Goal: Entertainment & Leisure: Consume media (video, audio)

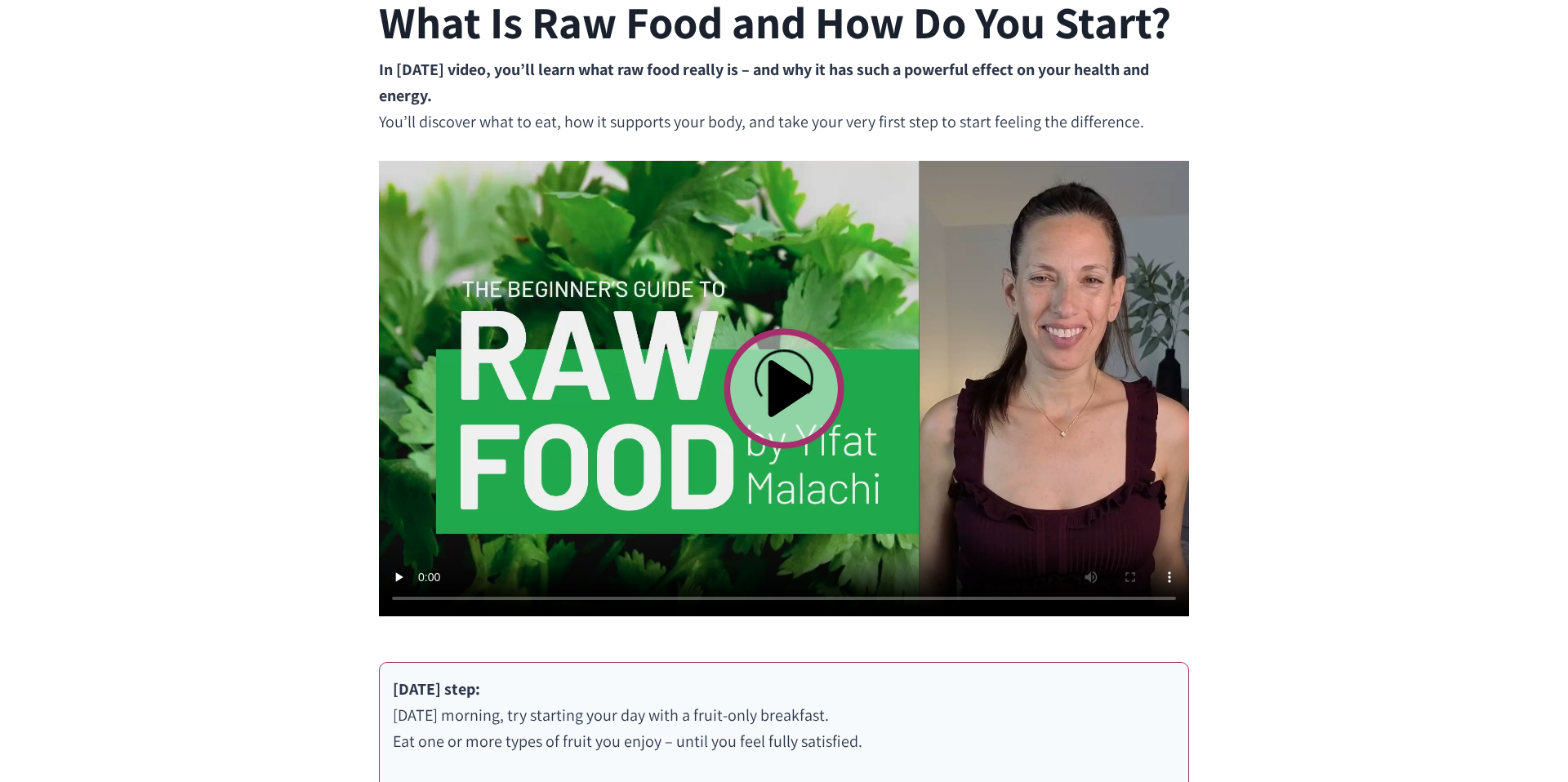
scroll to position [487, 0]
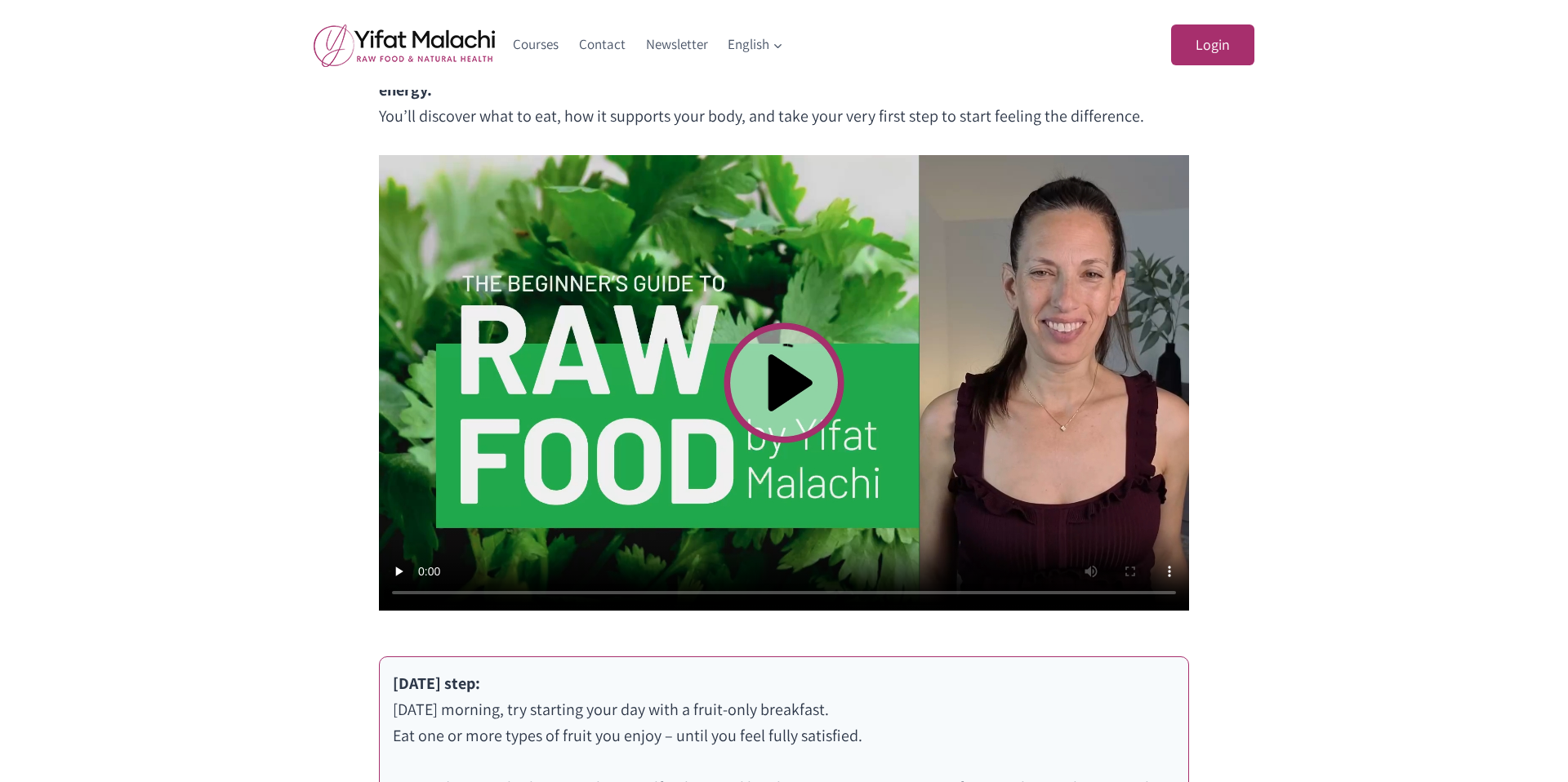
click at [785, 388] on video at bounding box center [784, 383] width 810 height 456
click at [1126, 550] on video at bounding box center [784, 383] width 810 height 456
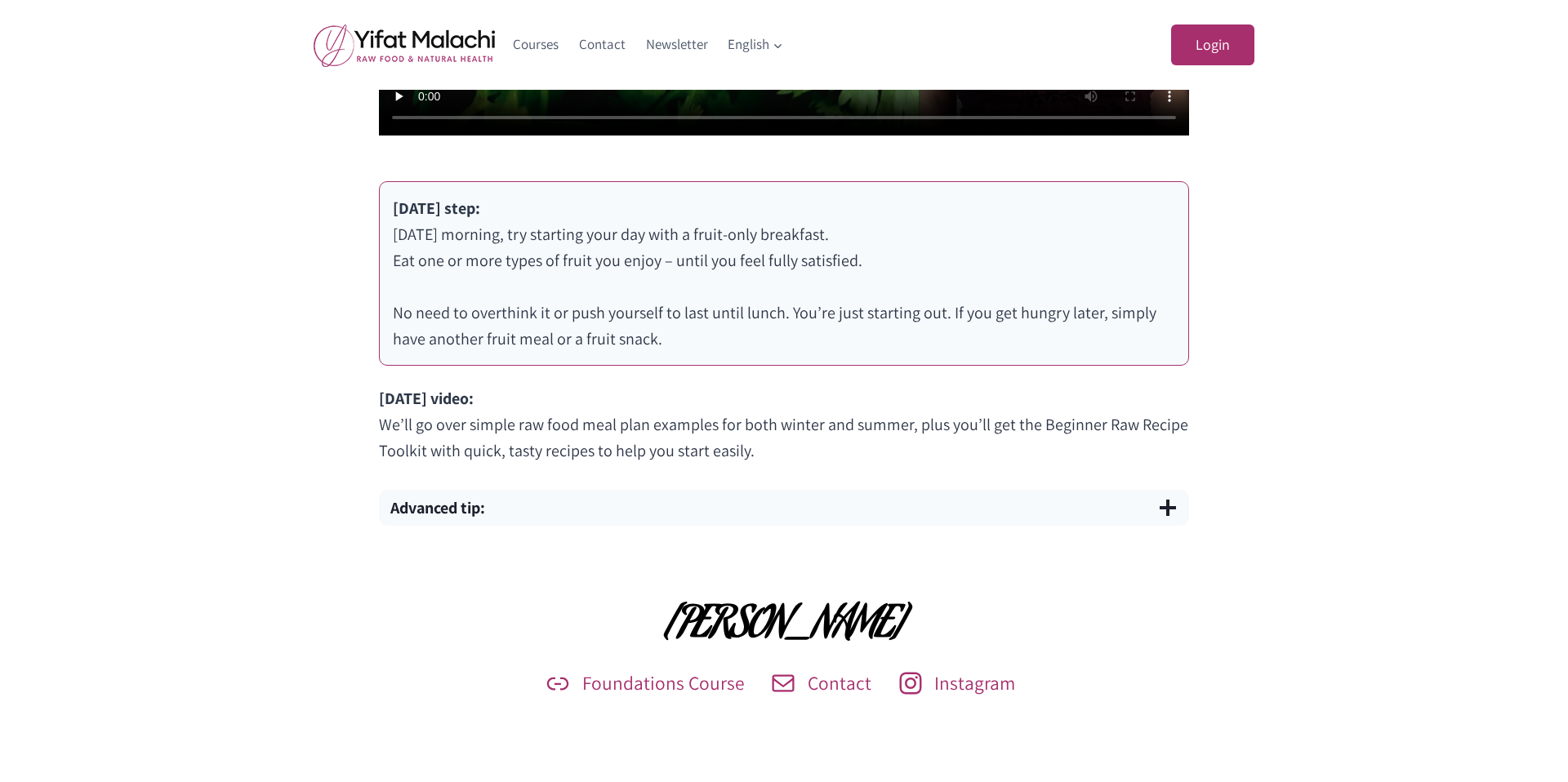
scroll to position [979, 0]
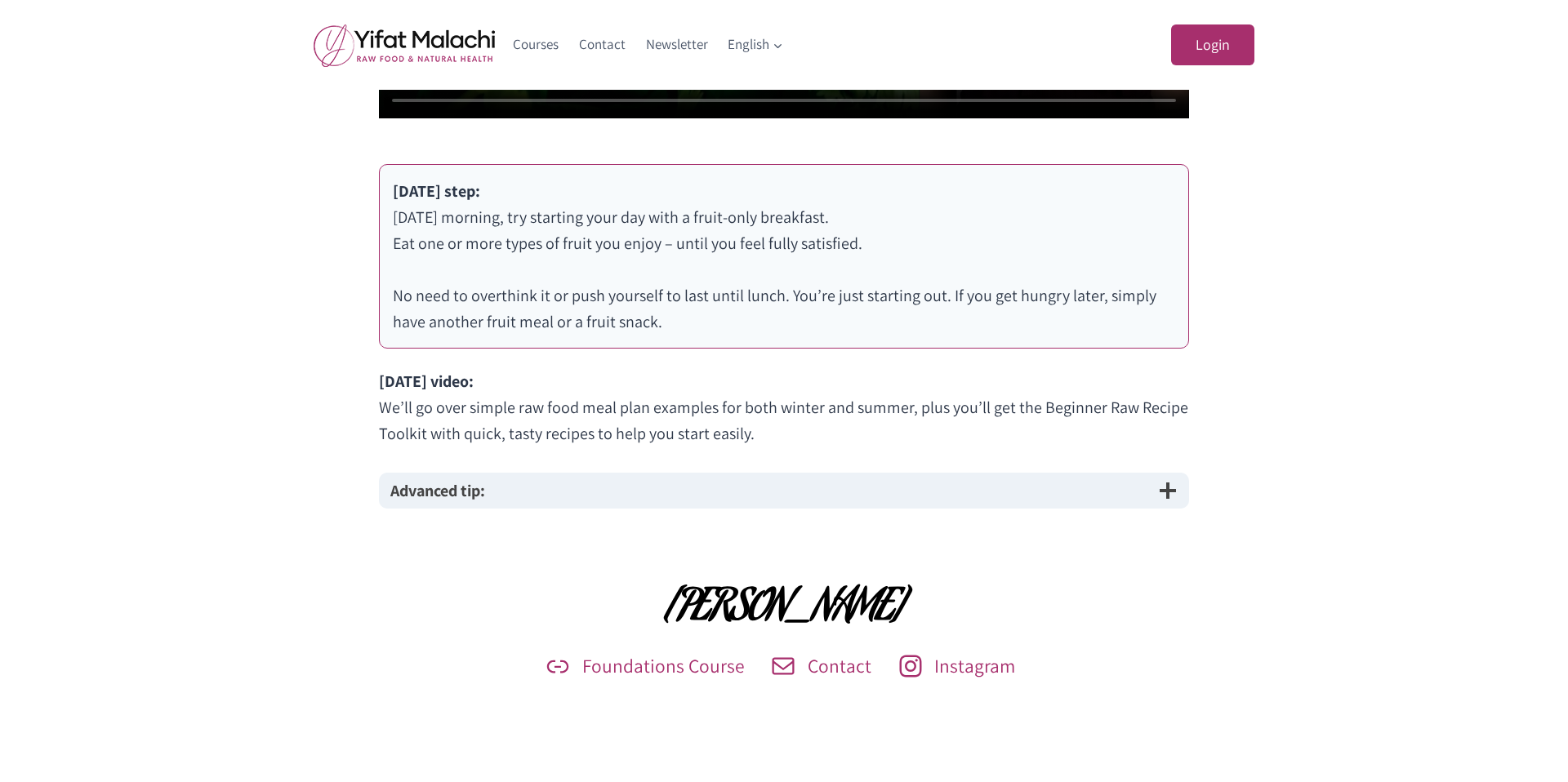
click at [659, 495] on button "Advanced tip:" at bounding box center [784, 491] width 810 height 36
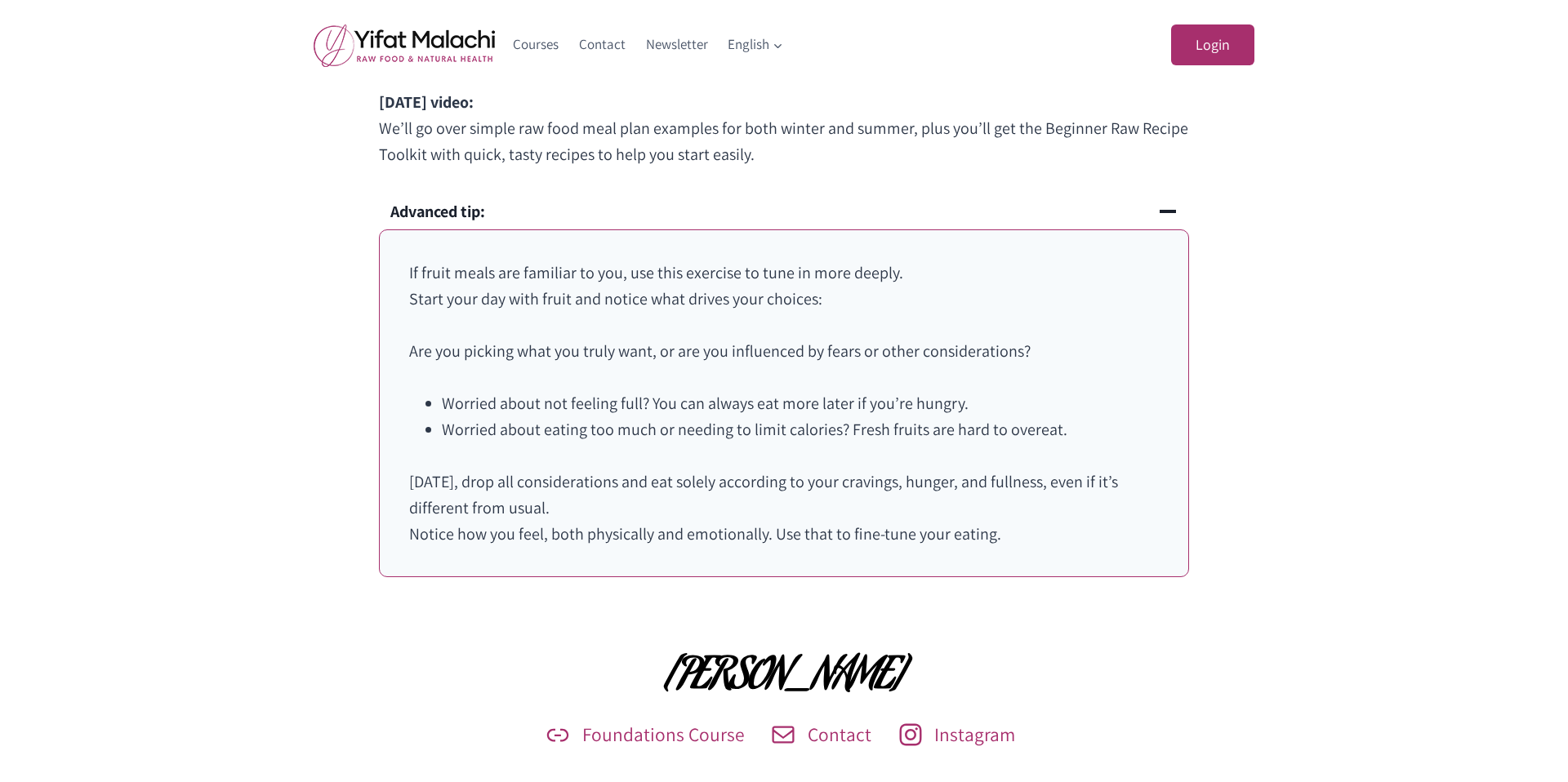
scroll to position [1374, 0]
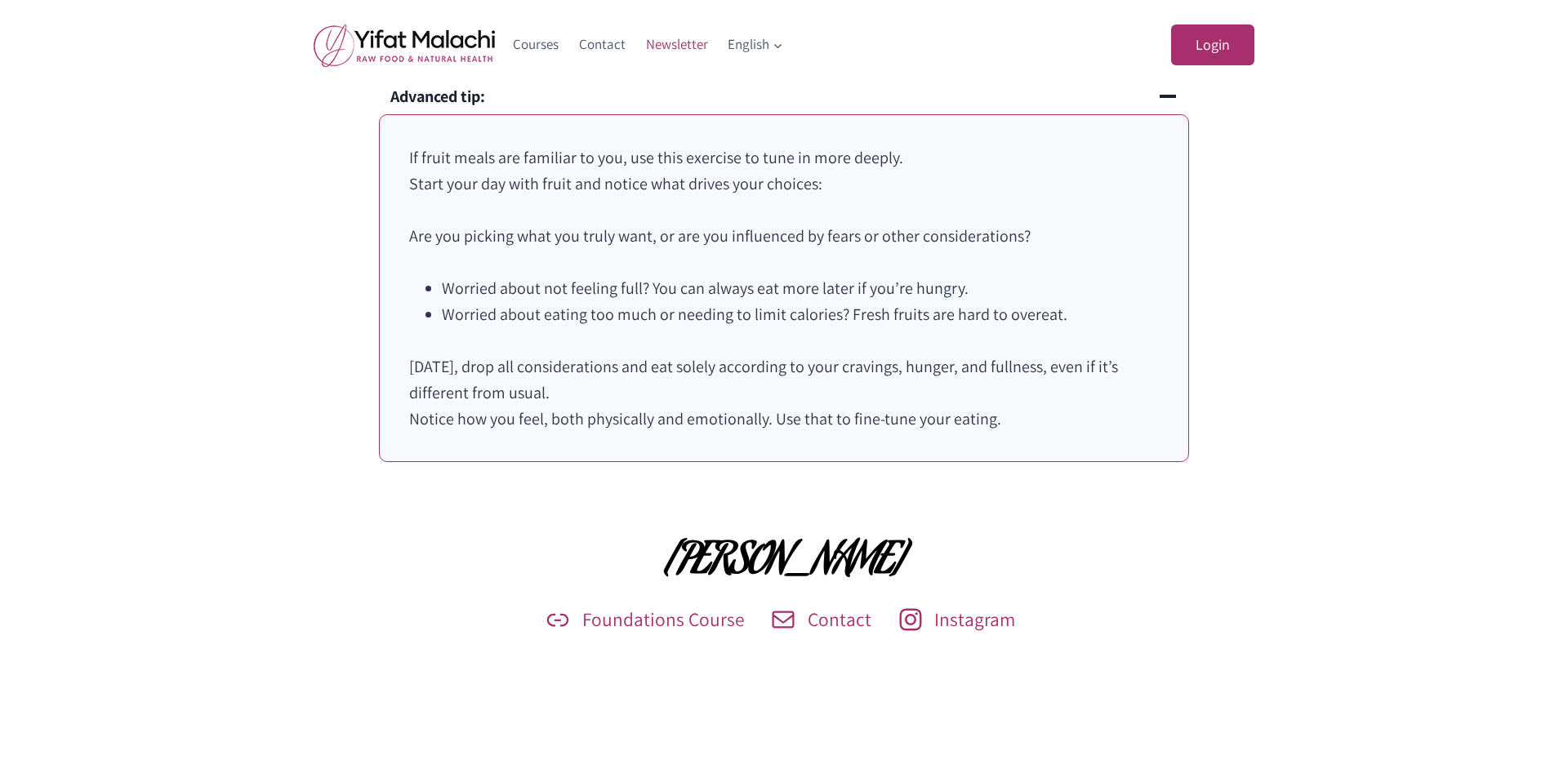
click at [662, 44] on link "Newsletter" at bounding box center [676, 45] width 82 height 39
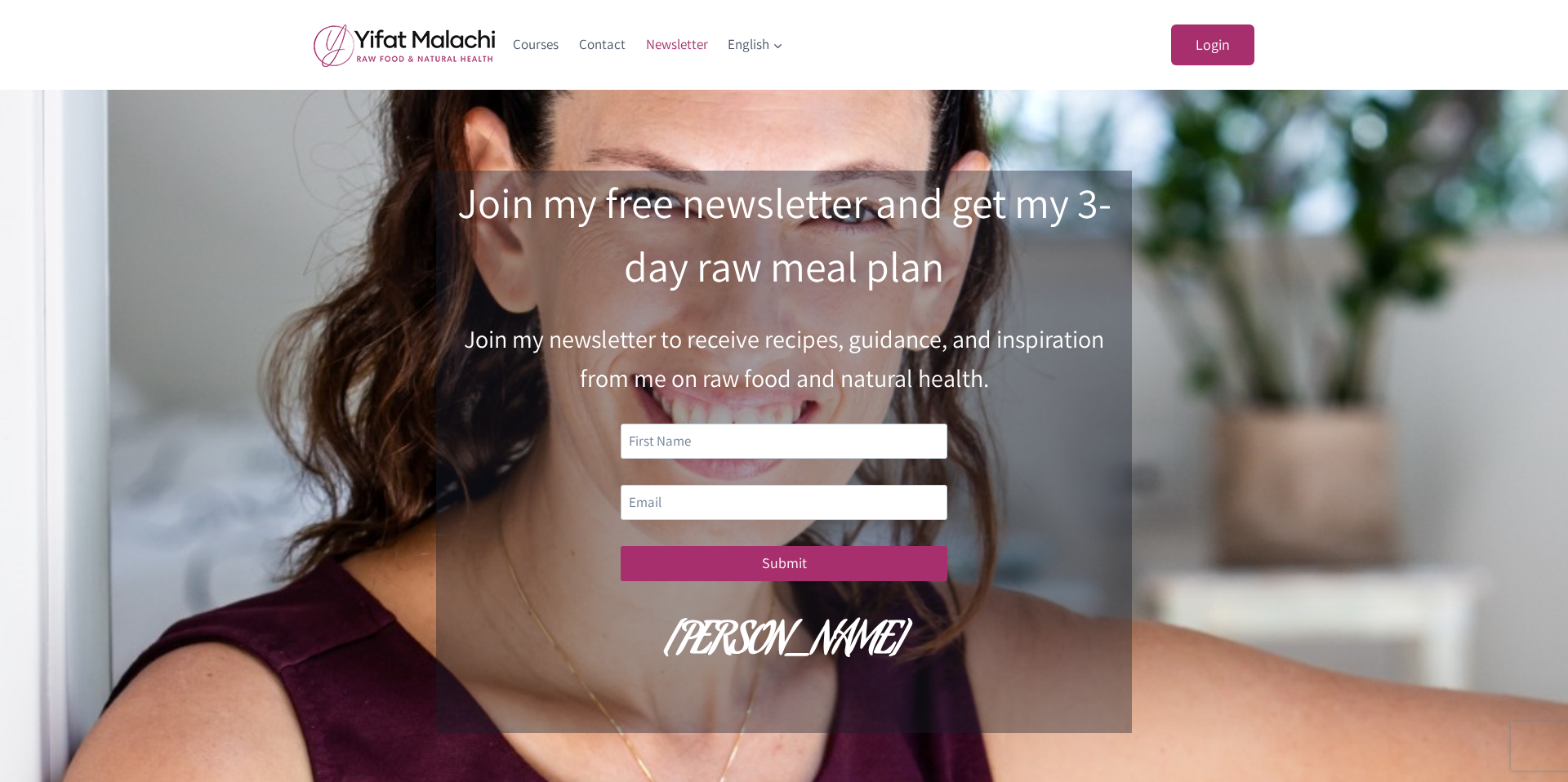
scroll to position [28, 0]
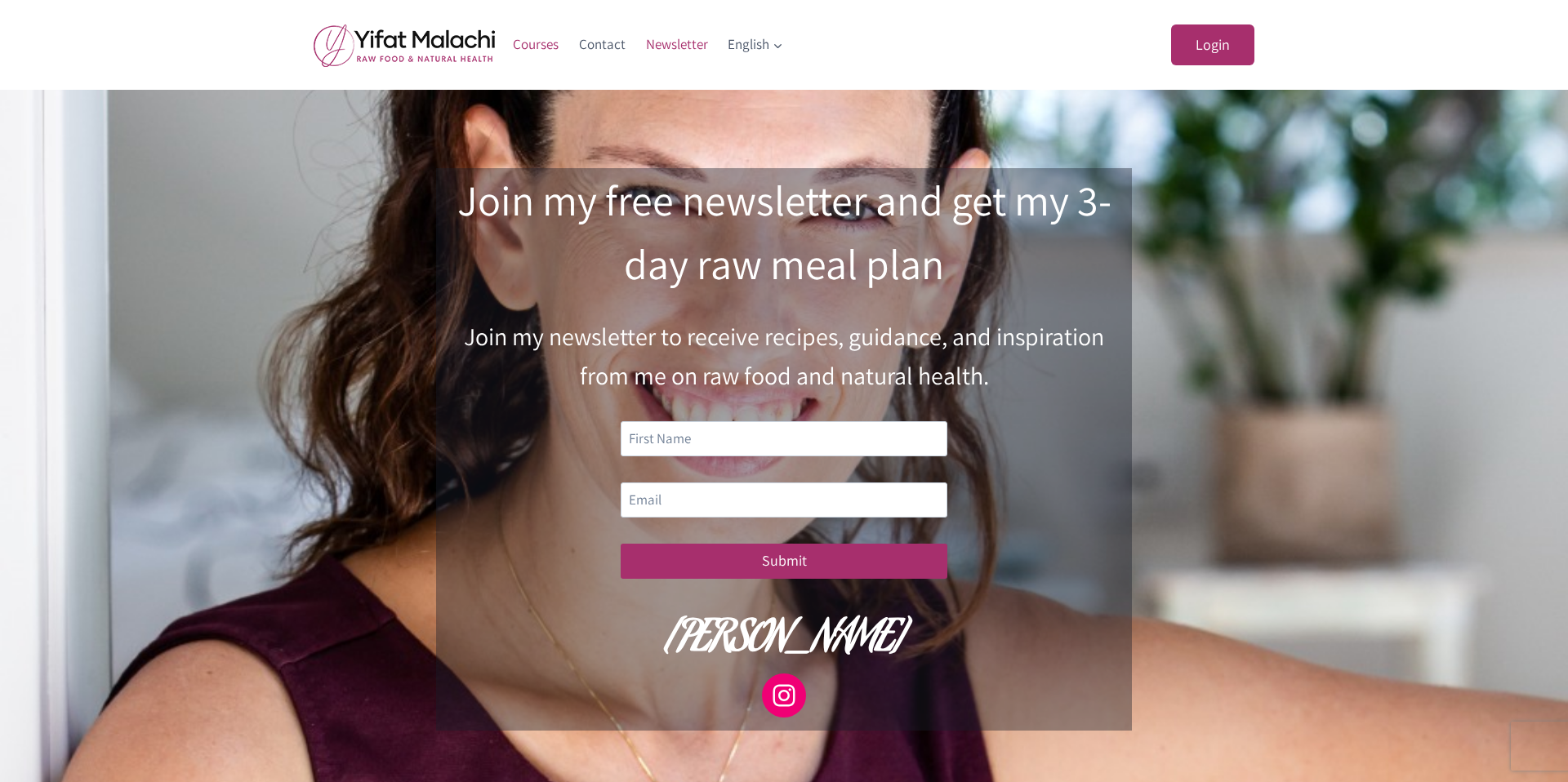
click at [530, 43] on link "Courses" at bounding box center [537, 45] width 66 height 39
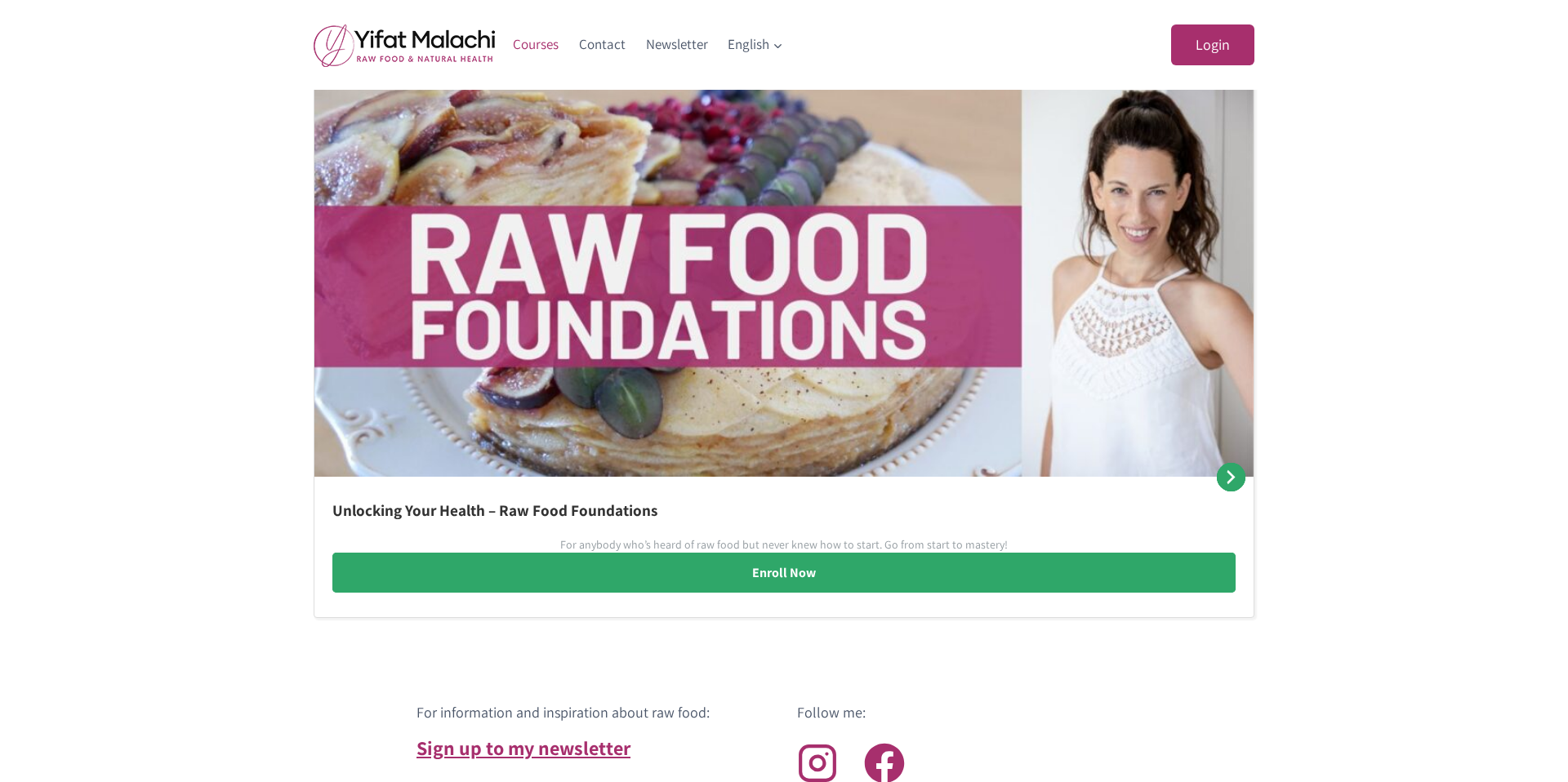
scroll to position [776, 0]
